Goal: Information Seeking & Learning: Learn about a topic

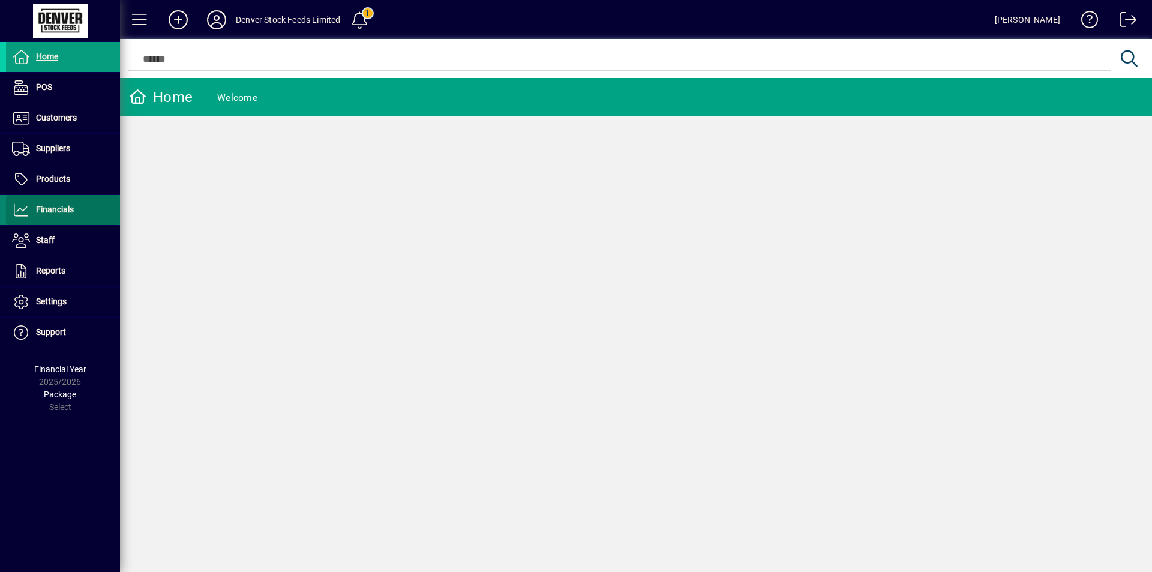
click at [21, 210] on icon at bounding box center [21, 210] width 18 height 14
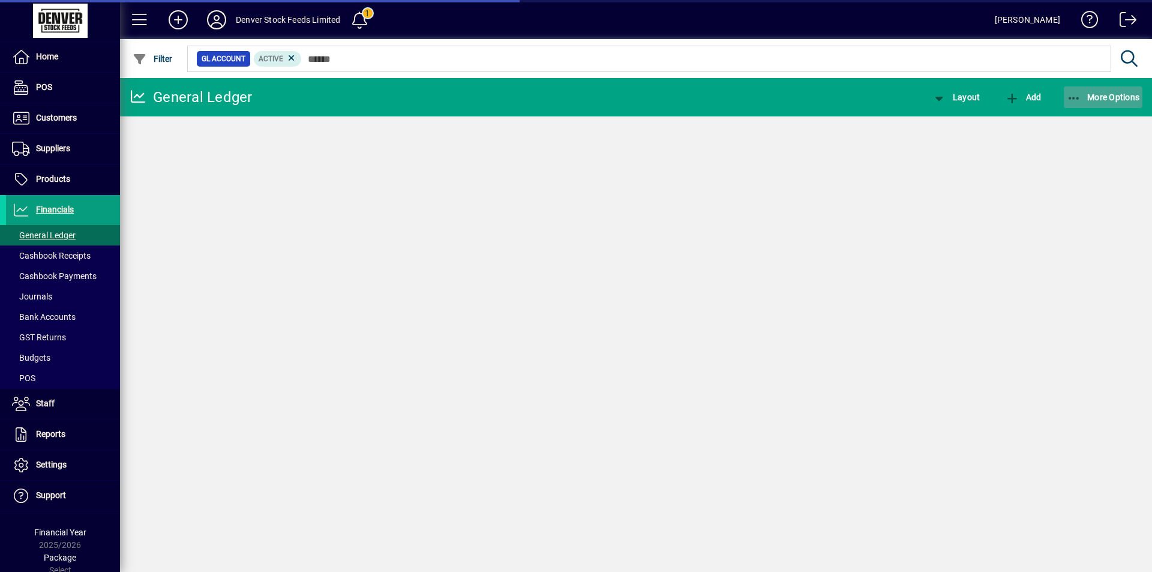
click at [1111, 98] on span "More Options" at bounding box center [1102, 97] width 73 height 10
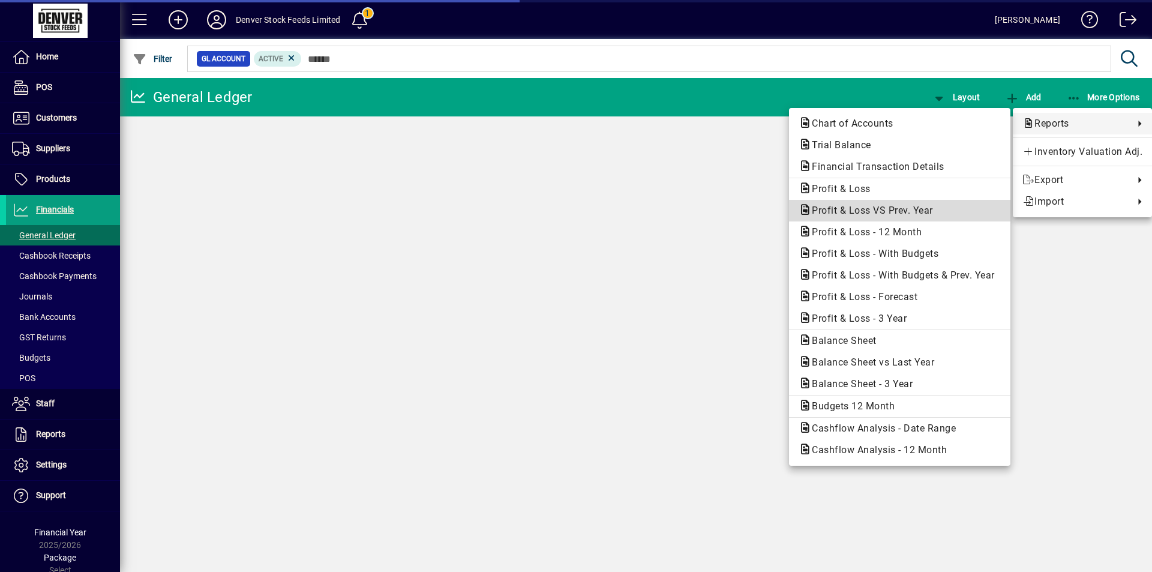
click at [856, 209] on span "Profit & Loss VS Prev. Year" at bounding box center [868, 210] width 140 height 11
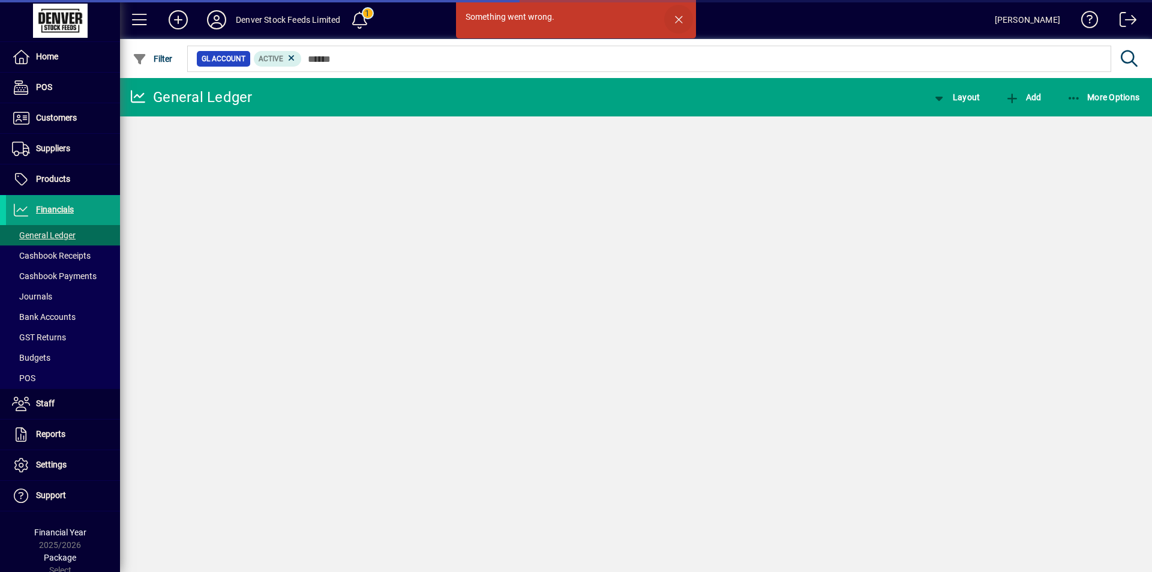
click at [677, 17] on span "button" at bounding box center [678, 19] width 29 height 29
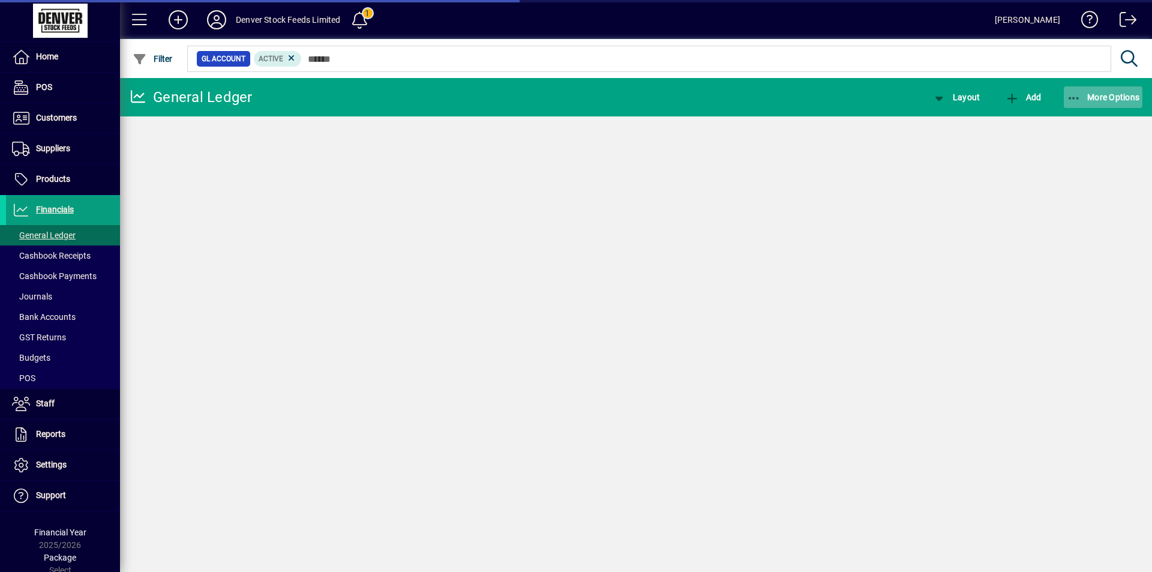
click at [1105, 96] on span "More Options" at bounding box center [1102, 97] width 73 height 10
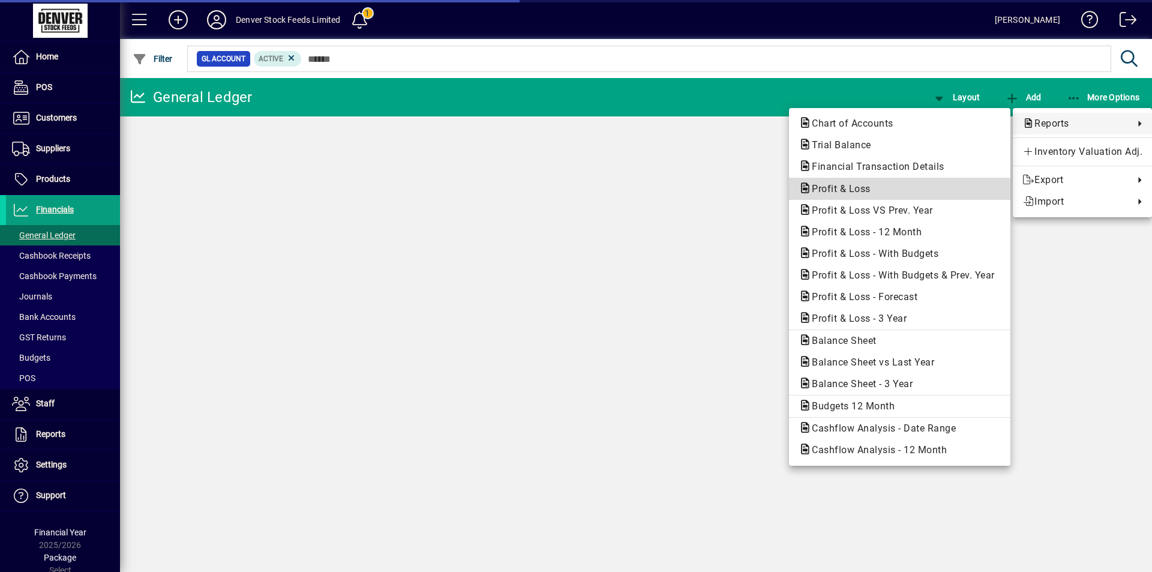
click at [853, 185] on span "Profit & Loss" at bounding box center [837, 188] width 78 height 11
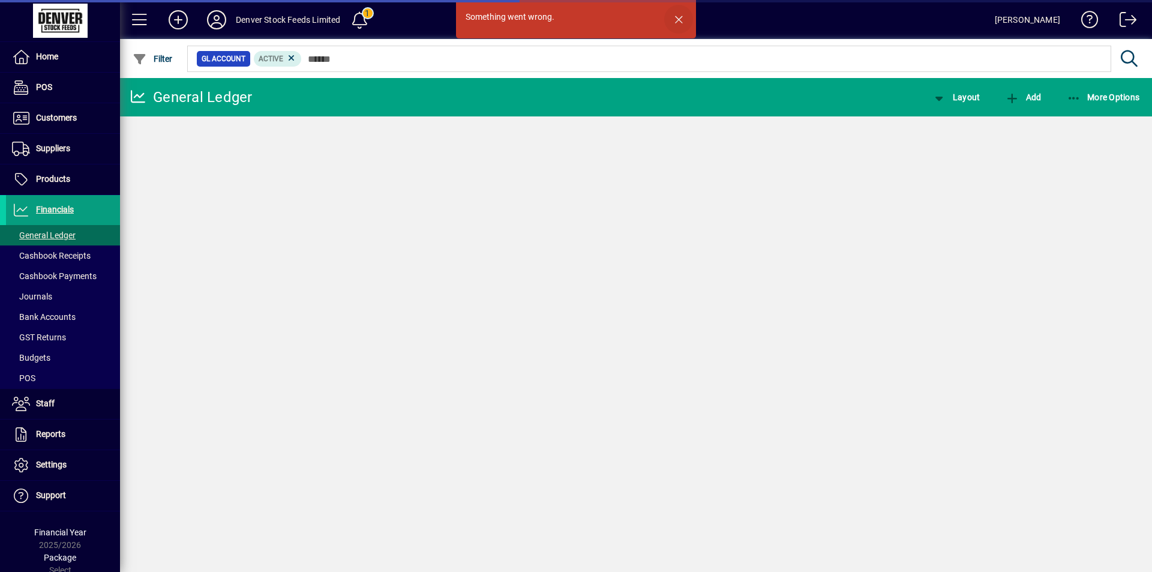
click at [678, 19] on span "button" at bounding box center [678, 19] width 29 height 29
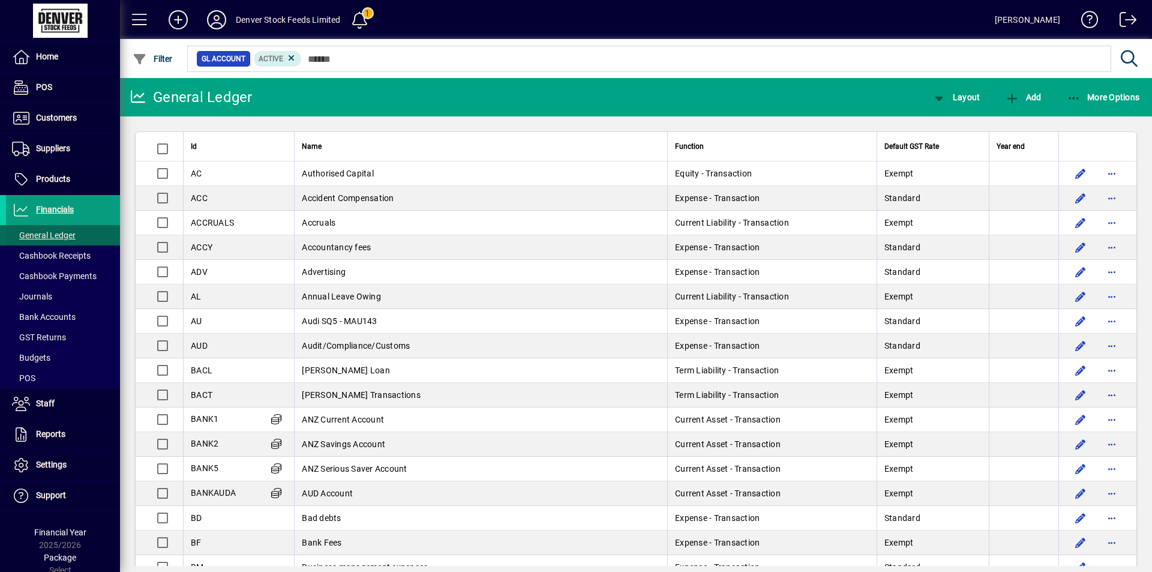
click at [27, 236] on span "General Ledger" at bounding box center [44, 235] width 64 height 10
click at [19, 204] on icon at bounding box center [21, 210] width 18 height 14
click at [55, 437] on span "Reports" at bounding box center [50, 434] width 29 height 10
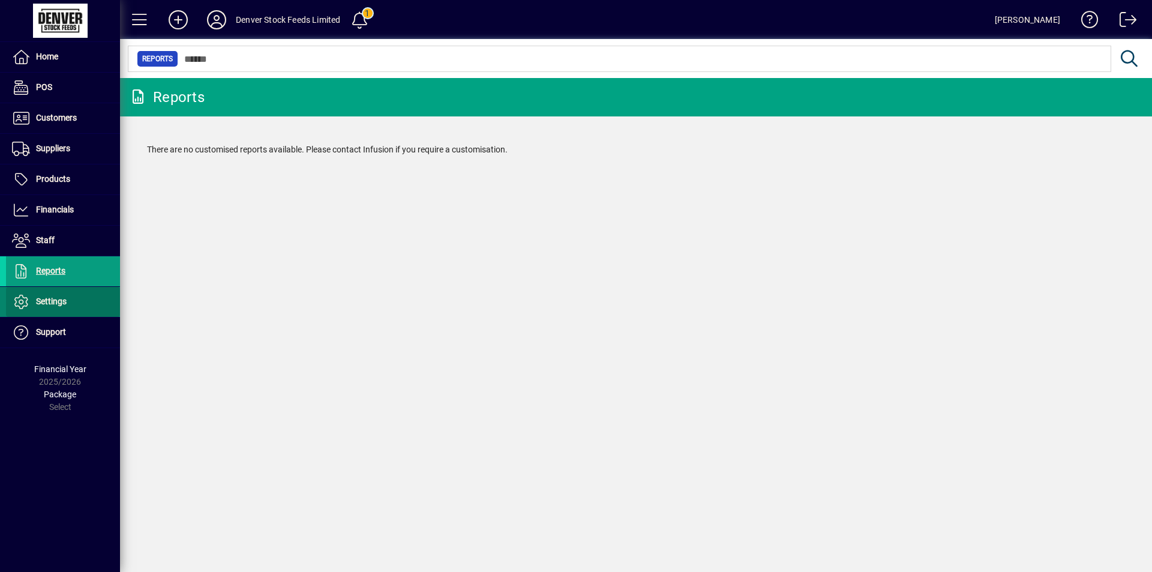
click at [59, 307] on span "Settings" at bounding box center [36, 301] width 61 height 14
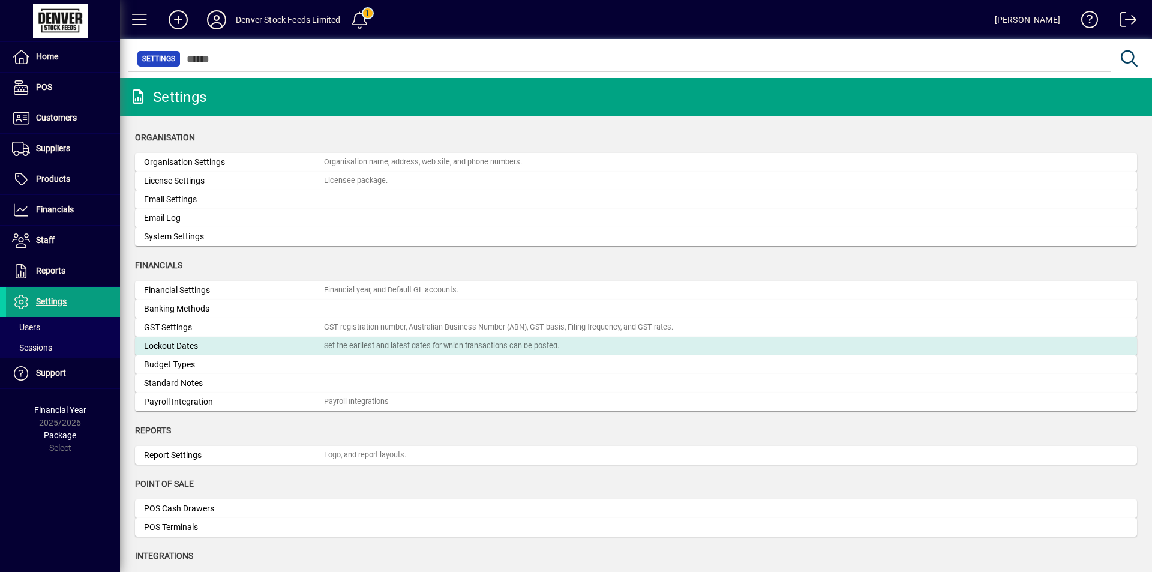
click at [438, 350] on div "Set the earliest and latest dates for which transactions can be posted." at bounding box center [441, 345] width 235 height 11
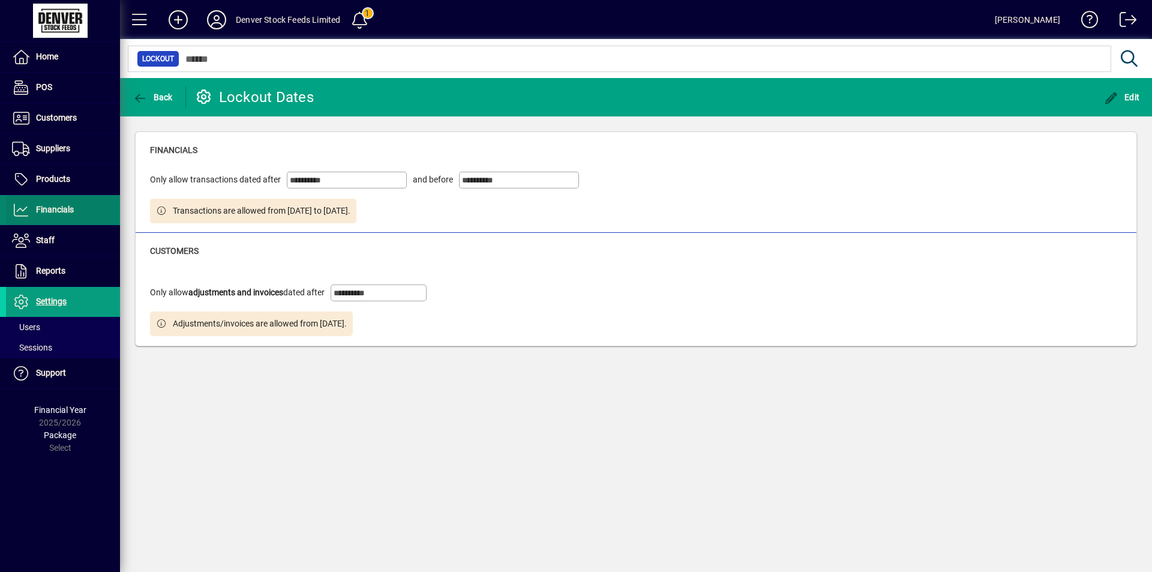
click at [20, 210] on icon at bounding box center [21, 210] width 18 height 14
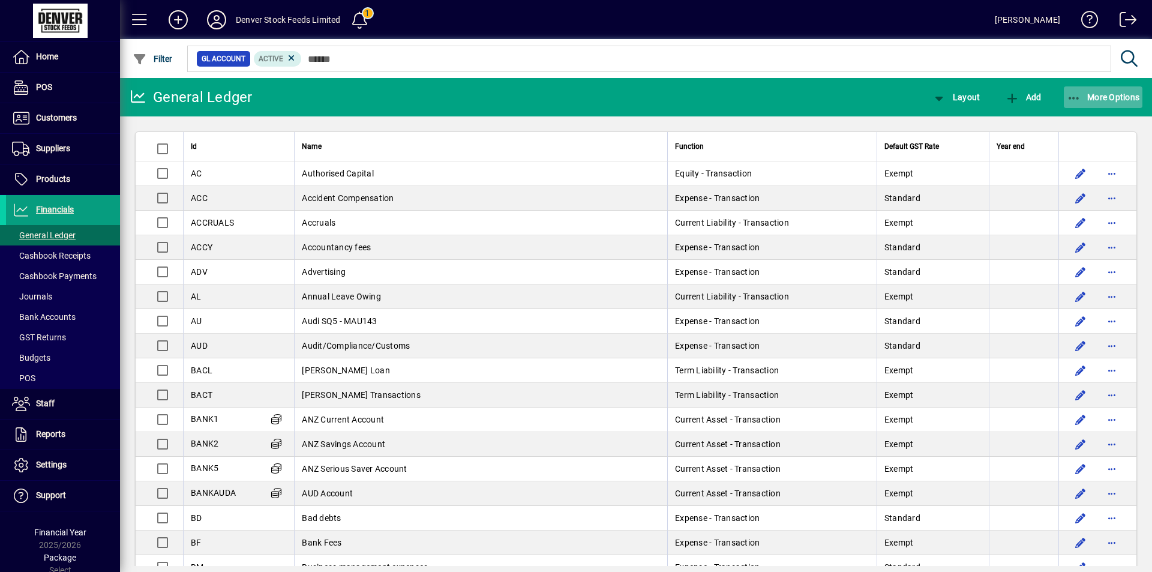
click at [1116, 99] on span "More Options" at bounding box center [1102, 97] width 73 height 10
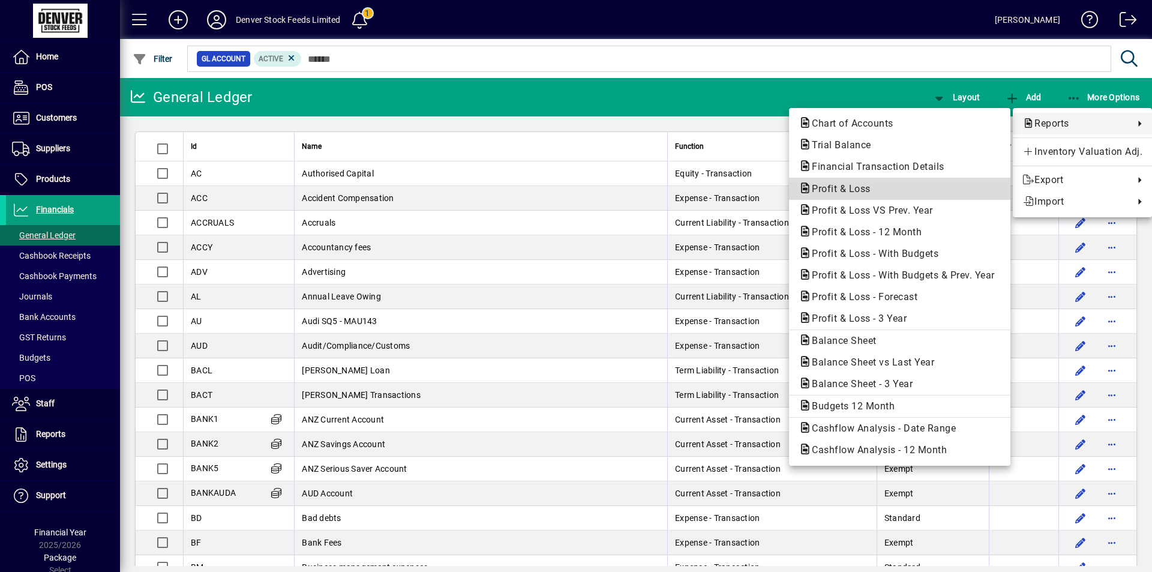
click at [845, 187] on span "Profit & Loss" at bounding box center [837, 188] width 78 height 11
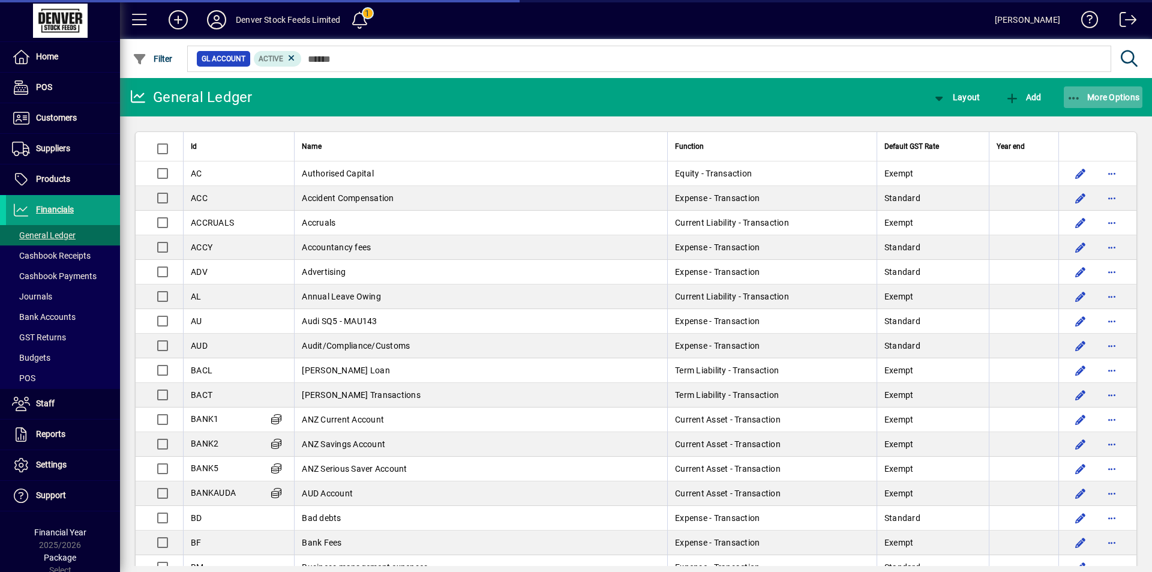
click at [1113, 94] on span "More Options" at bounding box center [1102, 97] width 73 height 10
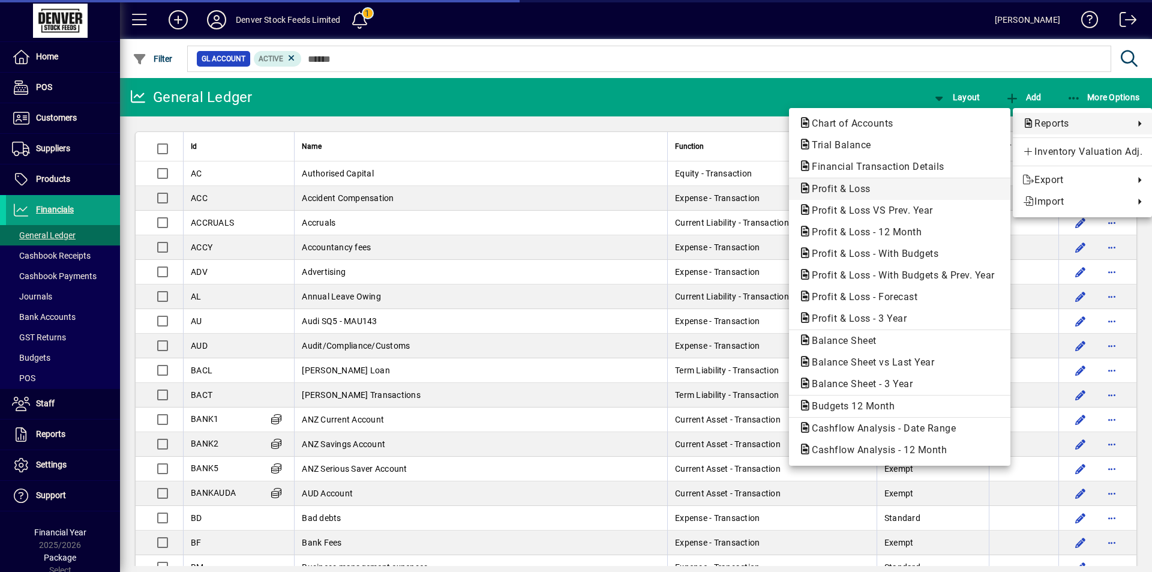
click at [850, 187] on span "Profit & Loss" at bounding box center [837, 188] width 78 height 11
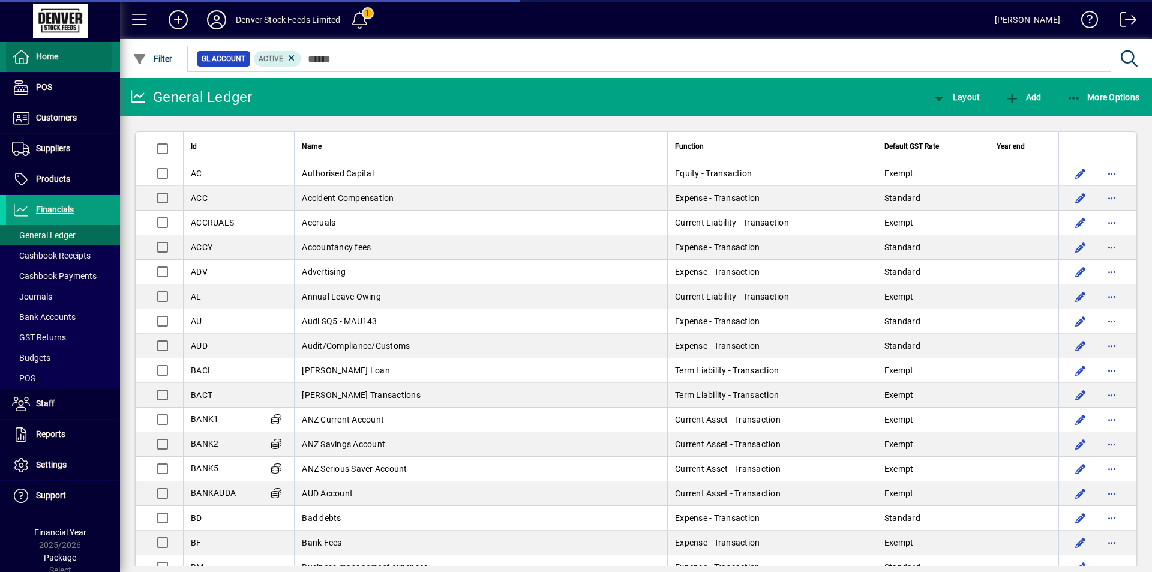
click at [20, 56] on icon at bounding box center [21, 57] width 18 height 14
